Goal: Task Accomplishment & Management: Use online tool/utility

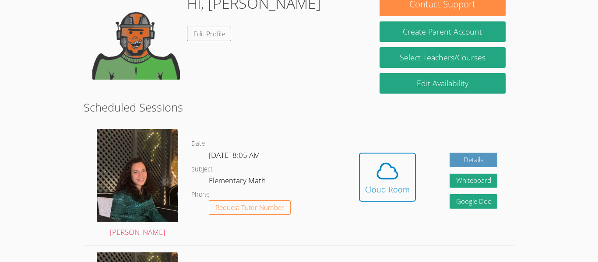
scroll to position [154, 0]
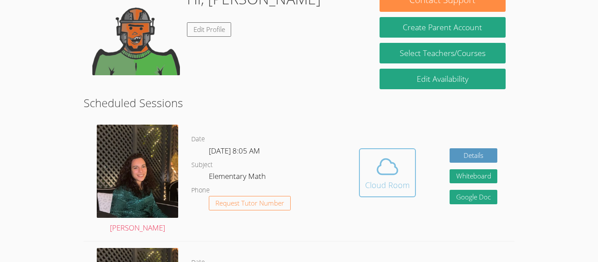
click at [369, 173] on span at bounding box center [387, 167] width 45 height 25
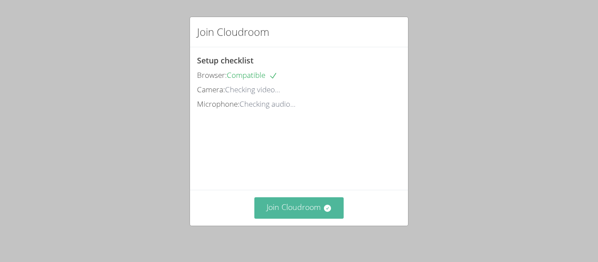
click at [304, 215] on button "Join Cloudroom" at bounding box center [299, 207] width 90 height 21
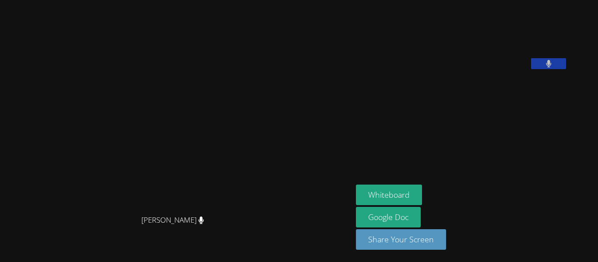
click at [242, 174] on video at bounding box center [176, 114] width 131 height 194
click at [398, 197] on button "Whiteboard" at bounding box center [389, 195] width 66 height 21
